Goal: Task Accomplishment & Management: Manage account settings

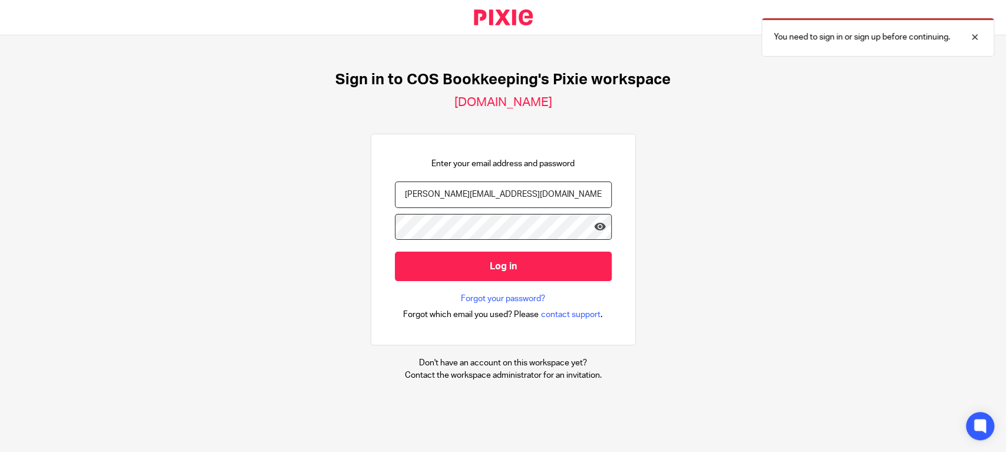
type input "[PERSON_NAME][EMAIL_ADDRESS][DOMAIN_NAME]"
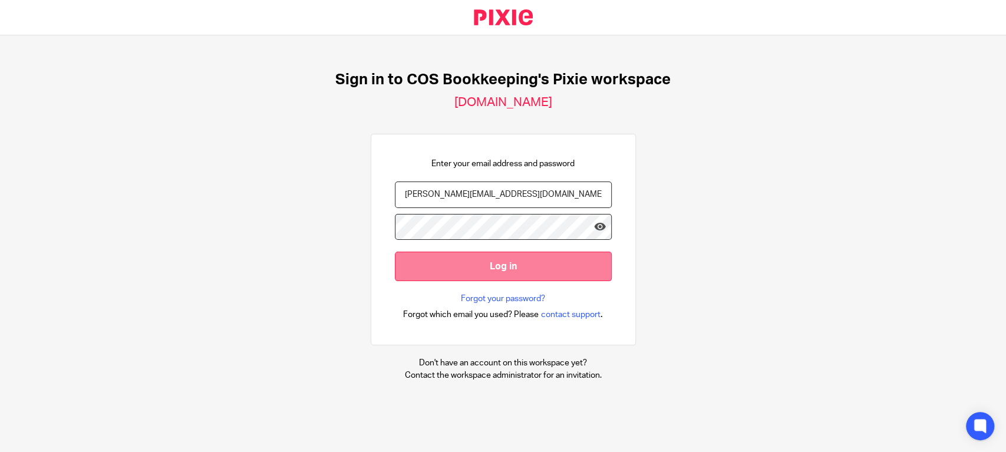
click at [460, 264] on input "Log in" at bounding box center [503, 266] width 217 height 29
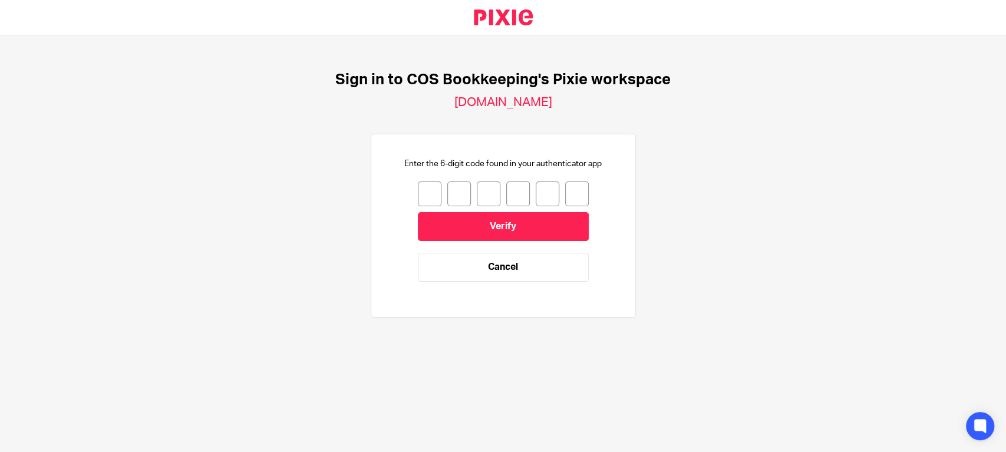
click at [424, 189] on input "number" at bounding box center [430, 194] width 24 height 25
type input "8"
type input "1"
type input "0"
type input "6"
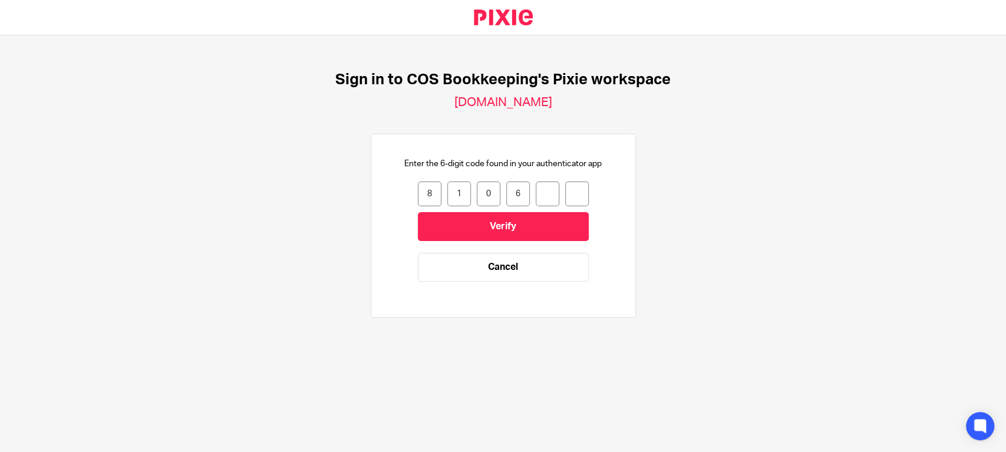
type input "7"
type input "2"
click at [503, 226] on input "Verify" at bounding box center [503, 226] width 171 height 29
